Goal: Task Accomplishment & Management: Manage account settings

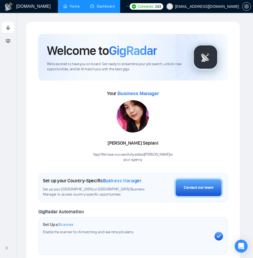
click at [95, 6] on link "Dashboard" at bounding box center [102, 6] width 24 height 5
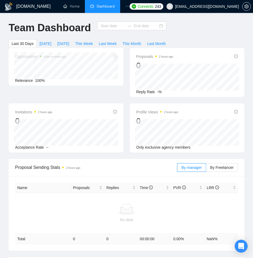
type input "[DATE]"
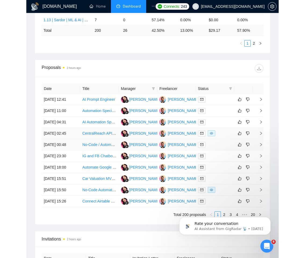
scroll to position [321, 0]
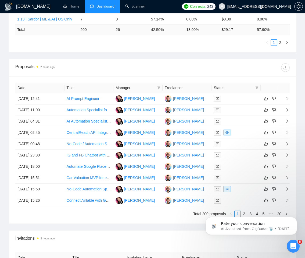
click at [241, 214] on body "Rate your conversation AI Assistant from GigRadar 📡 • [DATE]" at bounding box center [251, 224] width 103 height 33
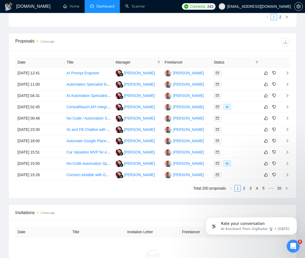
scroll to position [352, 0]
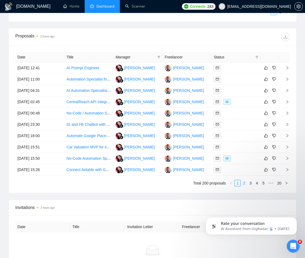
click at [245, 183] on link "2" at bounding box center [244, 183] width 6 height 6
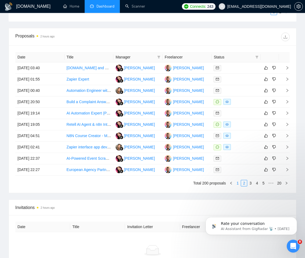
click at [238, 183] on link "1" at bounding box center [238, 183] width 6 height 6
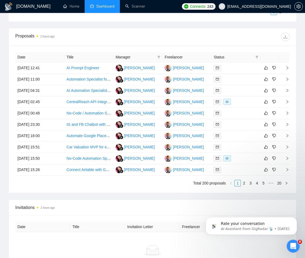
click at [245, 183] on link "2" at bounding box center [244, 183] width 6 height 6
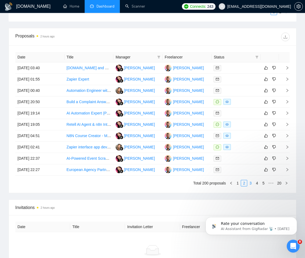
click at [251, 183] on link "3" at bounding box center [251, 183] width 6 height 6
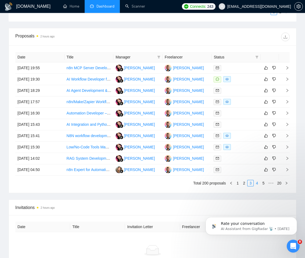
click at [252, 183] on link "4" at bounding box center [257, 183] width 6 height 6
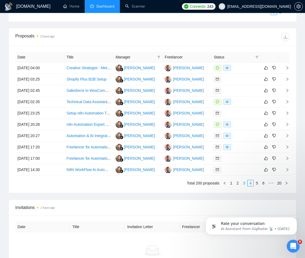
click at [245, 183] on link "3" at bounding box center [244, 183] width 6 height 6
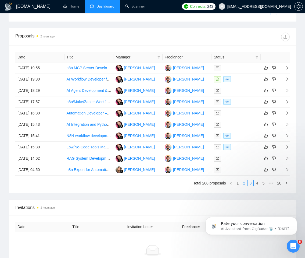
click at [244, 183] on link "2" at bounding box center [244, 183] width 6 height 6
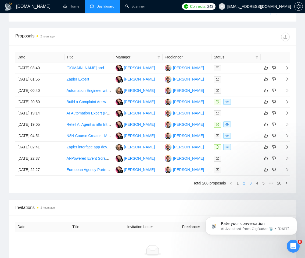
click at [252, 183] on link "3" at bounding box center [251, 183] width 6 height 6
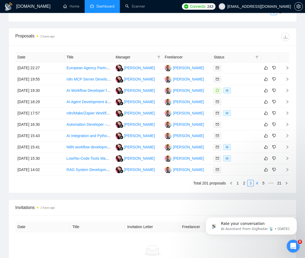
click at [252, 182] on link "4" at bounding box center [257, 183] width 6 height 6
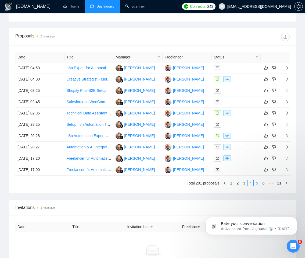
click at [252, 182] on link "5" at bounding box center [257, 183] width 6 height 6
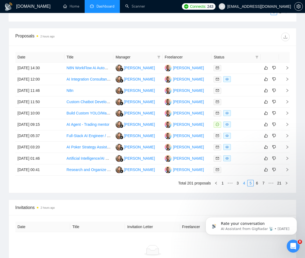
click at [245, 183] on link "4" at bounding box center [244, 183] width 6 height 6
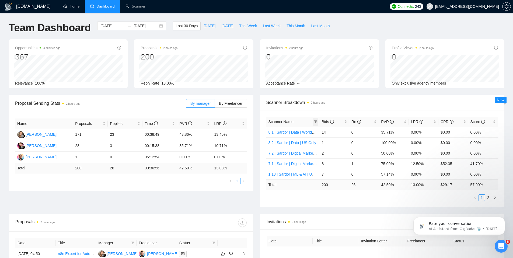
click at [252, 123] on icon "filter" at bounding box center [315, 121] width 3 height 3
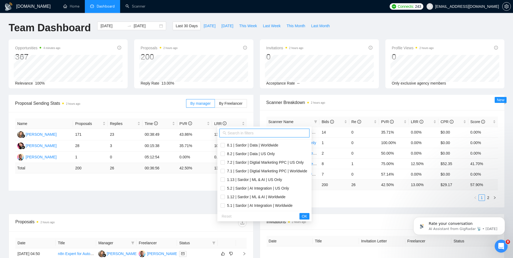
click at [235, 133] on input "text" at bounding box center [266, 133] width 79 height 6
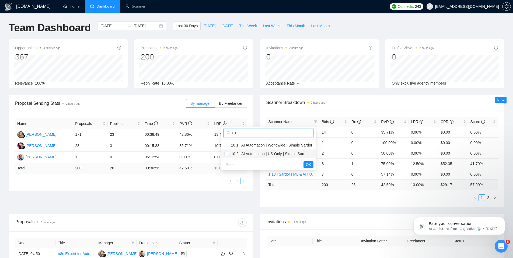
type input "10"
click at [228, 155] on input "checkbox" at bounding box center [226, 153] width 4 height 4
checkbox input "true"
click at [228, 145] on input "checkbox" at bounding box center [226, 145] width 4 height 4
checkbox input "true"
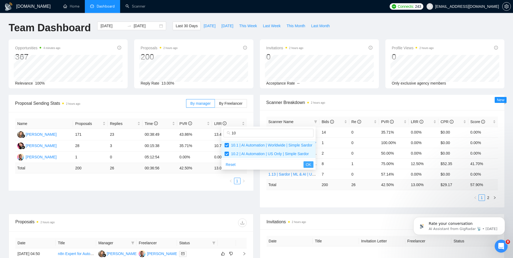
click at [252, 165] on span "OK" at bounding box center [307, 164] width 5 height 6
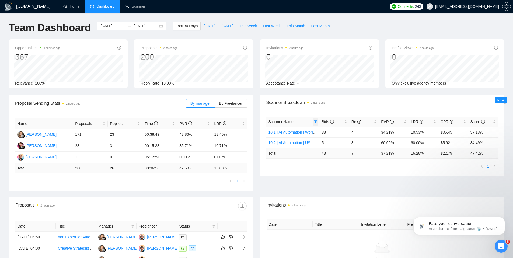
click at [252, 121] on icon "filter" at bounding box center [315, 121] width 3 height 3
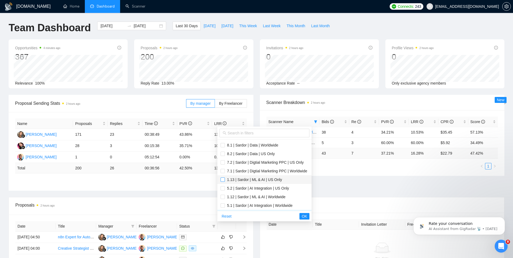
click at [222, 179] on input "checkbox" at bounding box center [222, 179] width 4 height 4
checkbox input "true"
click at [224, 196] on input "checkbox" at bounding box center [222, 197] width 4 height 4
checkbox input "true"
click at [252, 217] on button "OK" at bounding box center [304, 216] width 10 height 6
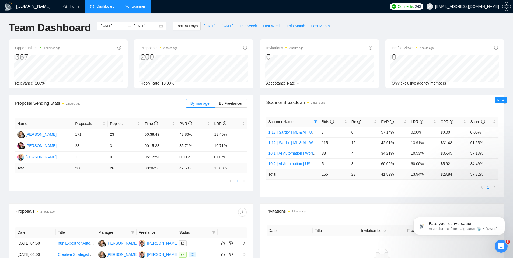
click at [126, 8] on link "Scanner" at bounding box center [135, 6] width 20 height 5
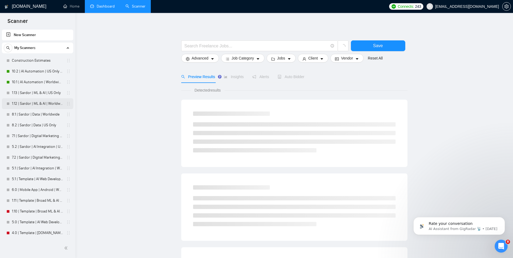
click at [41, 104] on link "1.12 | Sardor | ML & AI | Worldwide" at bounding box center [37, 103] width 51 height 11
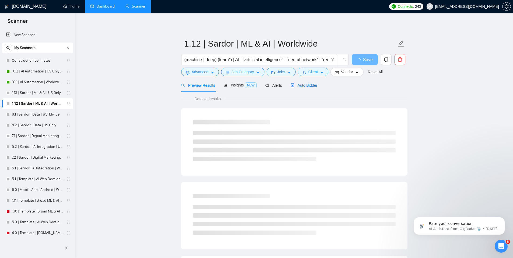
click at [252, 85] on span "Auto Bidder" at bounding box center [303, 85] width 27 height 4
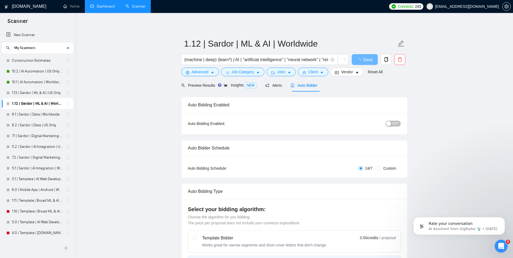
click at [252, 123] on div "button" at bounding box center [388, 123] width 5 height 5
click at [252, 59] on span "Save" at bounding box center [364, 59] width 10 height 7
